Goal: Task Accomplishment & Management: Manage account settings

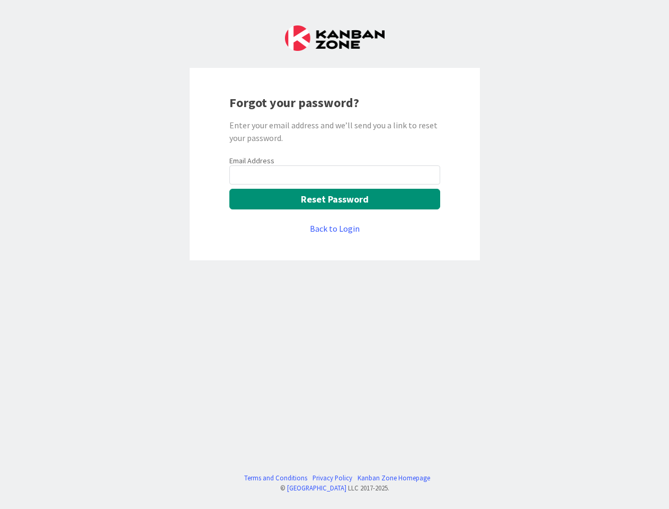
click at [334, 254] on div "Forgot your password? Enter your email address and we’ll send you a link to res…" at bounding box center [335, 164] width 290 height 192
click at [335, 199] on button "Reset Password" at bounding box center [334, 199] width 211 height 21
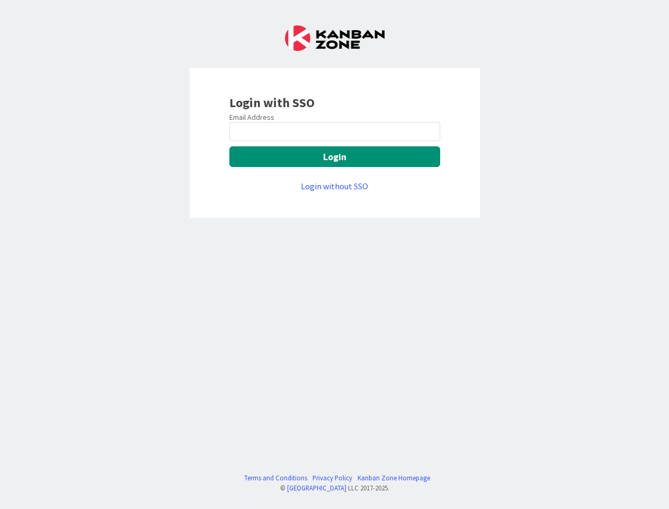
click at [334, 254] on div "Login with SSO Email Address Login Login without SSO Terms and Conditions Priva…" at bounding box center [334, 254] width 669 height 509
click at [335, 156] on button "Login" at bounding box center [334, 156] width 211 height 21
